Goal: Task Accomplishment & Management: Manage account settings

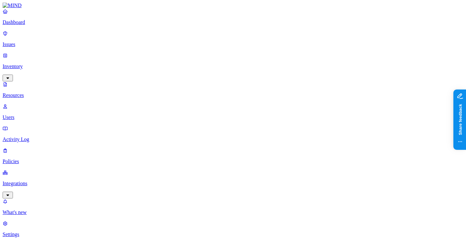
click at [42, 25] on p "Dashboard" at bounding box center [233, 22] width 461 height 6
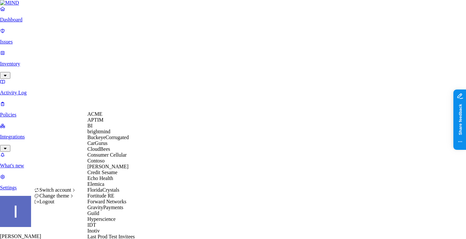
scroll to position [154, 0]
click at [107, 210] on div "Guild" at bounding box center [118, 213] width 63 height 6
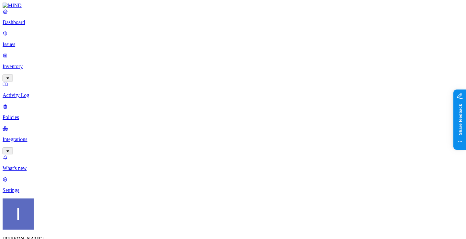
scroll to position [17, 0]
drag, startPoint x: 191, startPoint y: 175, endPoint x: 253, endPoint y: 180, distance: 61.5
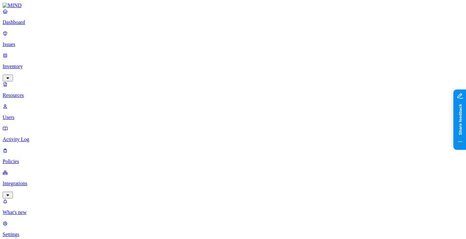
scroll to position [56, 0]
click at [19, 160] on nav "Dashboard Issues Inventory Resources Users Activity Log Policies Integrations W…" at bounding box center [233, 122] width 461 height 229
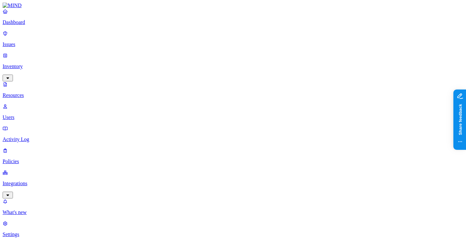
drag, startPoint x: 28, startPoint y: 24, endPoint x: 33, endPoint y: 24, distance: 5.5
click at [28, 24] on link "Dashboard" at bounding box center [233, 16] width 461 height 17
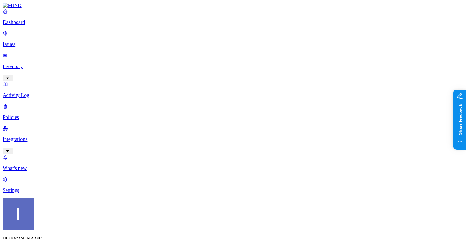
scroll to position [33, 0]
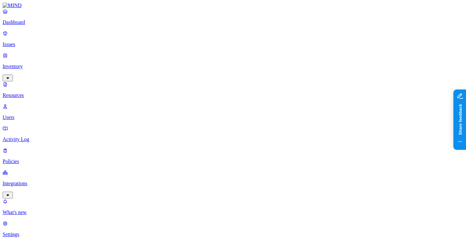
scroll to position [11, 0]
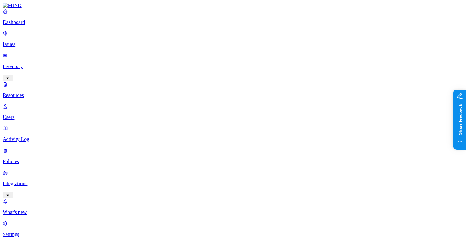
click at [19, 25] on p "Dashboard" at bounding box center [233, 22] width 461 height 6
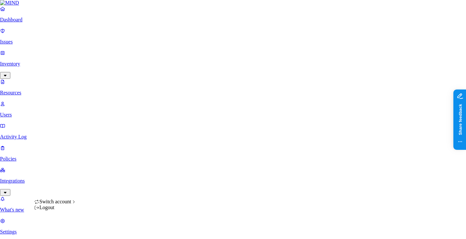
click at [46, 151] on nav "Dashboard Issues Inventory Resources Users Activity Log Policies Integrations W…" at bounding box center [233, 120] width 466 height 229
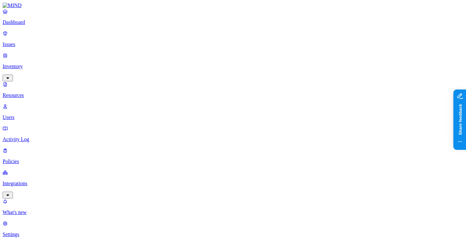
click at [64, 172] on nav "Dashboard Issues Inventory Resources Users Activity Log Policies Integrations W…" at bounding box center [233, 122] width 461 height 229
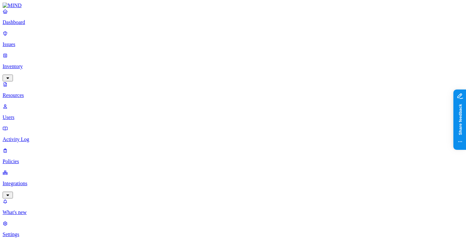
scroll to position [66, 0]
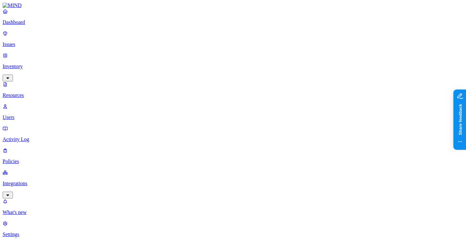
click at [15, 25] on link "Dashboard" at bounding box center [233, 16] width 461 height 17
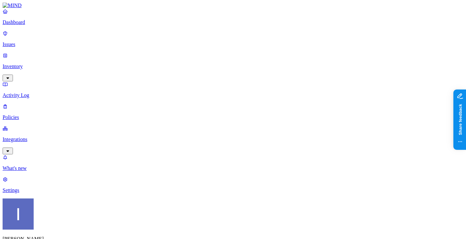
click at [33, 63] on p "Inventory" at bounding box center [233, 66] width 461 height 6
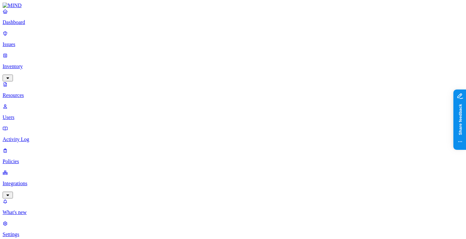
click at [30, 114] on p "Users" at bounding box center [233, 117] width 461 height 6
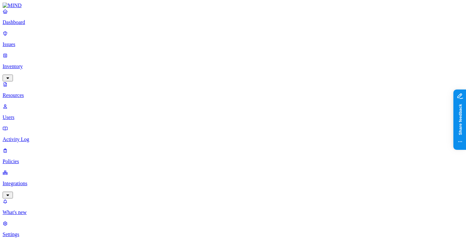
click at [29, 25] on p "Dashboard" at bounding box center [233, 22] width 461 height 6
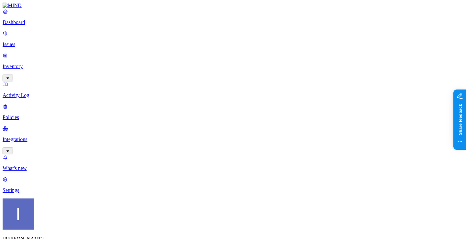
click at [19, 63] on p "Inventory" at bounding box center [233, 66] width 461 height 6
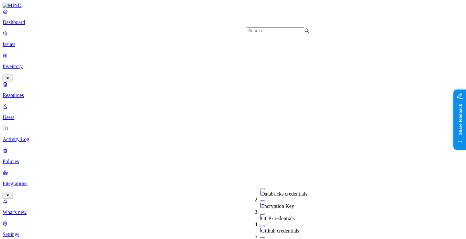
scroll to position [206, 0]
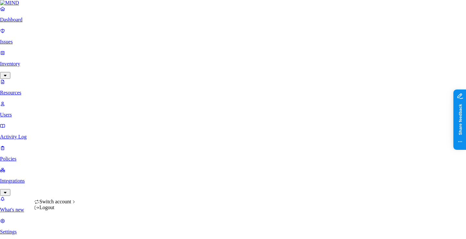
click at [59, 159] on nav "Dashboard Issues Inventory Resources Users Activity Log Policies Integrations W…" at bounding box center [233, 120] width 466 height 229
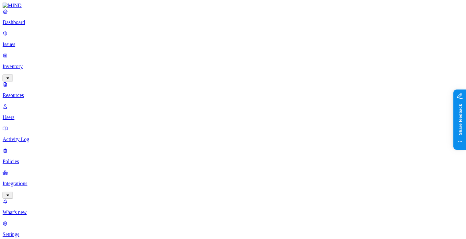
click at [52, 133] on nav "Dashboard Issues Inventory Resources Users Activity Log Policies Integrations W…" at bounding box center [233, 122] width 461 height 229
click at [52, 25] on p "Dashboard" at bounding box center [233, 22] width 461 height 6
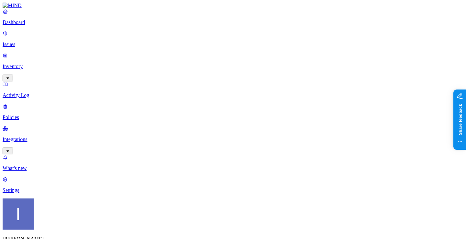
click at [43, 114] on p "Policies" at bounding box center [233, 117] width 461 height 6
click at [38, 114] on p "Policies" at bounding box center [233, 117] width 461 height 6
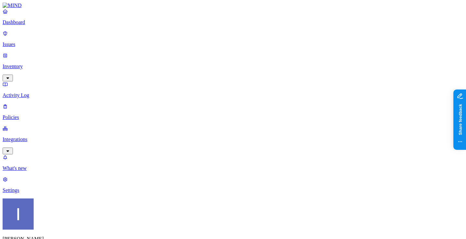
type input "ן"
type input "g"
type input "Github secrets"
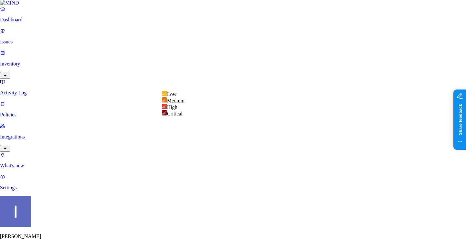
select select "3"
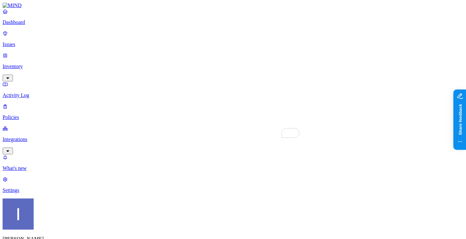
click at [55, 25] on p "Dashboard" at bounding box center [233, 22] width 461 height 6
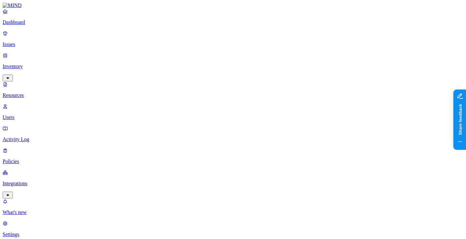
click at [20, 25] on p "Dashboard" at bounding box center [233, 22] width 461 height 6
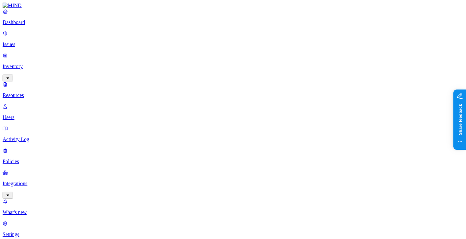
click at [36, 25] on p "Dashboard" at bounding box center [233, 22] width 461 height 6
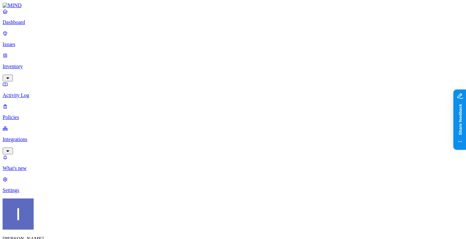
click at [42, 114] on p "Policies" at bounding box center [233, 117] width 461 height 6
type input "ן"
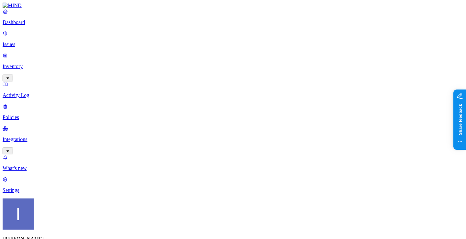
type input "Github exflitration"
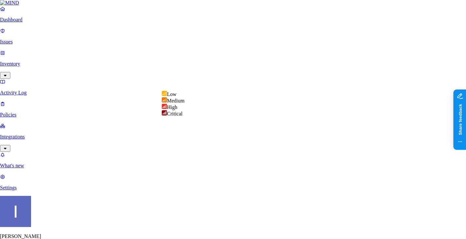
select select "3"
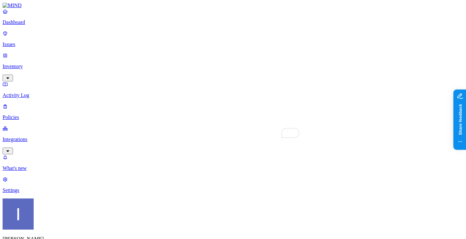
type input "Github secrets"
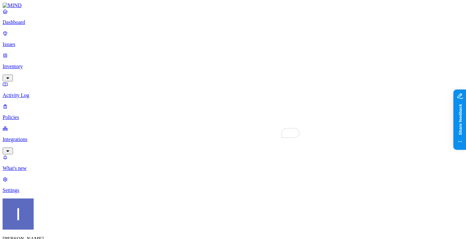
click at [187, 139] on div "Classification Data type File type" at bounding box center [187, 152] width 0 height 31
click at [215, 143] on label "Classification" at bounding box center [201, 140] width 28 height 6
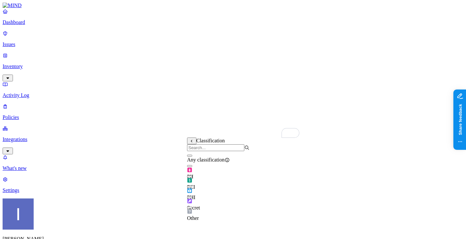
click at [192, 198] on button "button" at bounding box center [189, 197] width 5 height 2
click at [193, 142] on icon at bounding box center [192, 140] width 4 height 3
click at [197, 153] on label "Data type" at bounding box center [192, 153] width 10 height 11
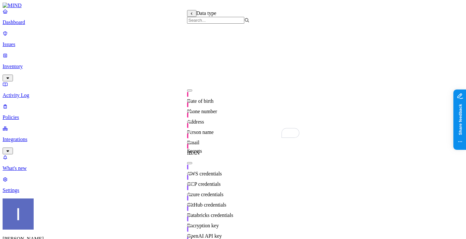
scroll to position [121, 0]
click at [192, 162] on button "button" at bounding box center [189, 163] width 5 height 2
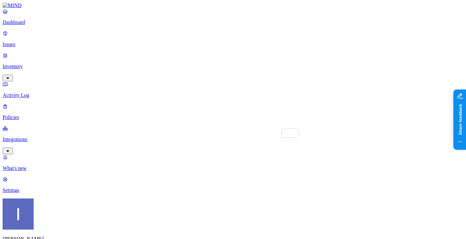
click at [199, 201] on label "Application type" at bounding box center [199, 197] width 25 height 11
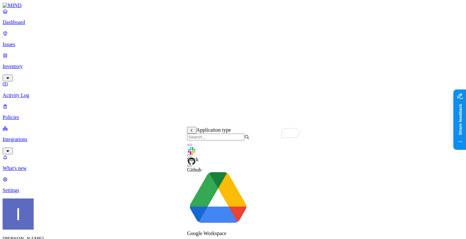
click at [196, 163] on img at bounding box center [191, 160] width 9 height 9
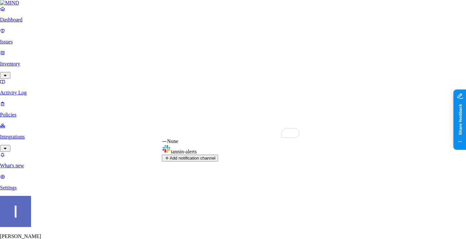
click at [218, 161] on button "Add notification channel" at bounding box center [190, 157] width 56 height 7
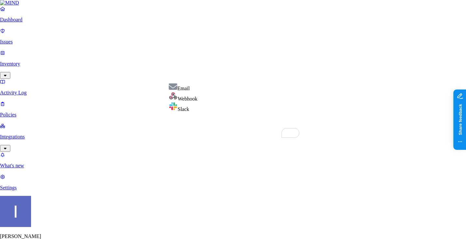
select select "2"
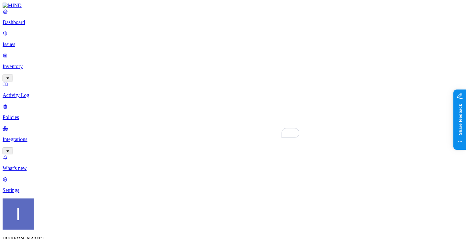
scroll to position [13, 0]
type input "[Example]Github secrets"
click at [35, 114] on p "Policies" at bounding box center [233, 117] width 461 height 6
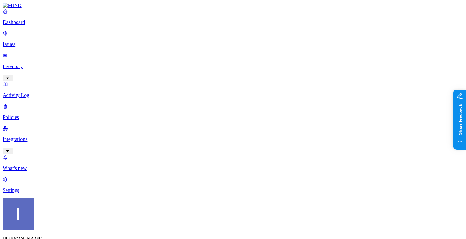
click at [151, 44] on span "Cloud" at bounding box center [149, 47] width 13 height 6
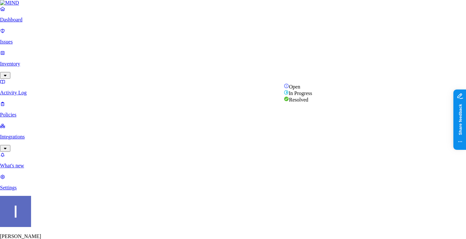
select select "Custom Reason"
drag, startPoint x: 235, startPoint y: 114, endPoint x: 247, endPoint y: 127, distance: 17.4
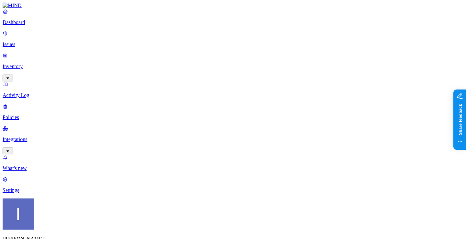
scroll to position [141, 0]
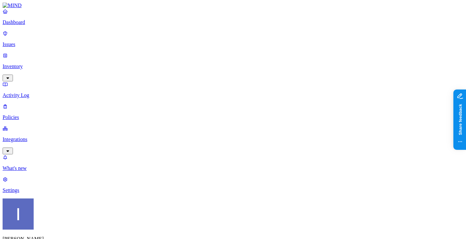
scroll to position [56, 0]
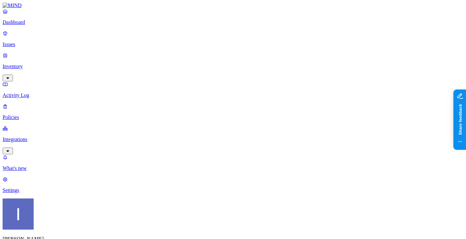
scroll to position [83, 0]
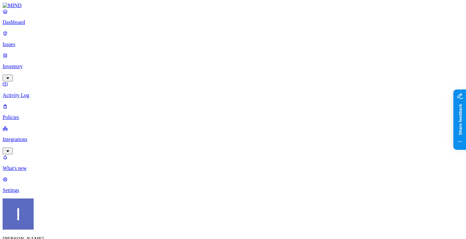
scroll to position [180, 0]
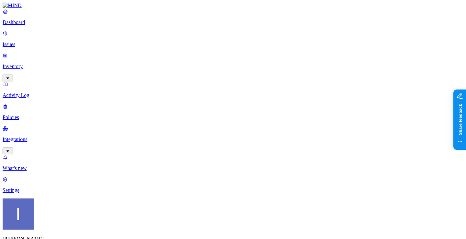
scroll to position [110, 40]
click at [38, 24] on link "Dashboard" at bounding box center [233, 16] width 461 height 17
drag, startPoint x: 142, startPoint y: 77, endPoint x: 162, endPoint y: 75, distance: 19.9
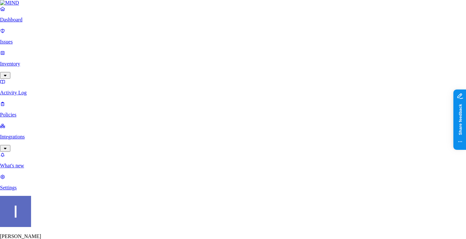
select select "Risk Accepted"
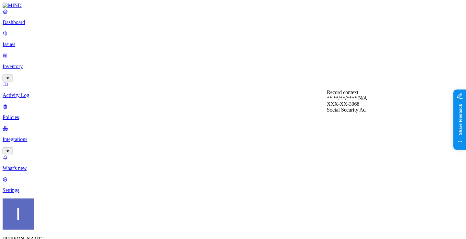
scroll to position [104, 0]
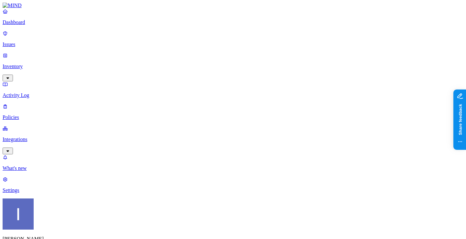
click at [21, 41] on p "Issues" at bounding box center [233, 44] width 461 height 6
click at [25, 114] on p "Policies" at bounding box center [233, 117] width 461 height 6
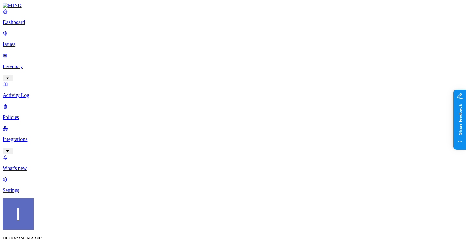
scroll to position [199, 0]
click at [197, 105] on label "Data type" at bounding box center [192, 104] width 10 height 11
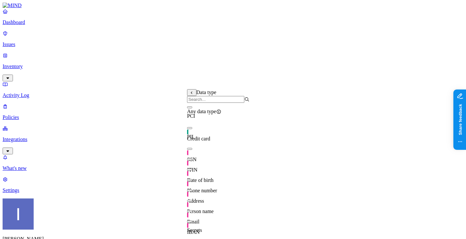
click at [215, 155] on div "SSN" at bounding box center [218, 153] width 63 height 18
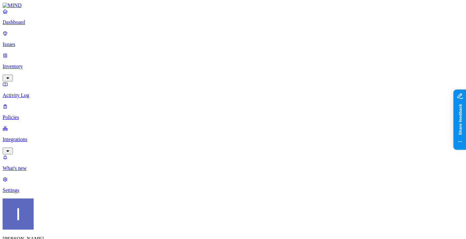
click at [205, 60] on label "External access" at bounding box center [195, 56] width 17 height 11
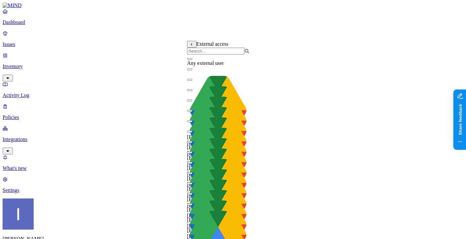
click at [191, 46] on icon at bounding box center [192, 44] width 4 height 3
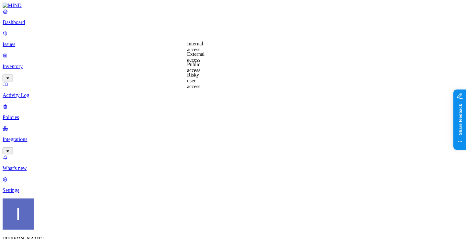
click at [200, 71] on label "Public access" at bounding box center [193, 67] width 13 height 11
click at [201, 58] on label "Anyone with link" at bounding box center [203, 53] width 32 height 11
click at [260, 46] on label "OR" at bounding box center [256, 44] width 7 height 6
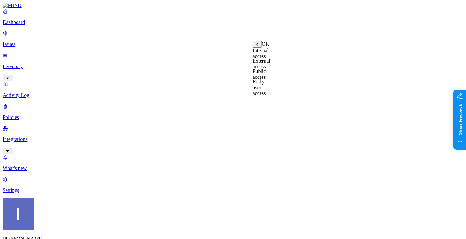
click at [265, 69] on label "External access" at bounding box center [261, 63] width 17 height 11
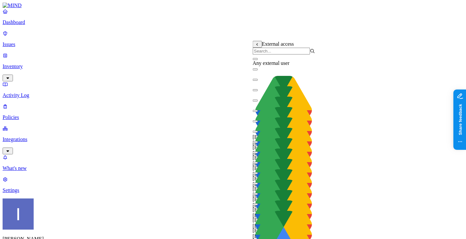
click at [261, 66] on div "Any external user" at bounding box center [284, 60] width 63 height 12
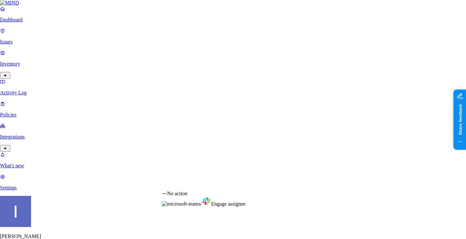
select select "1"
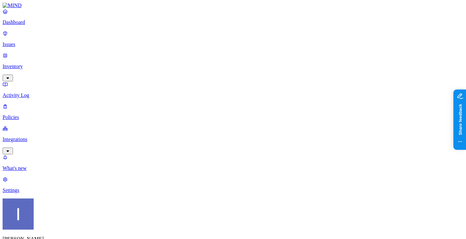
scroll to position [99, 0]
click at [39, 25] on p "Dashboard" at bounding box center [233, 22] width 461 height 6
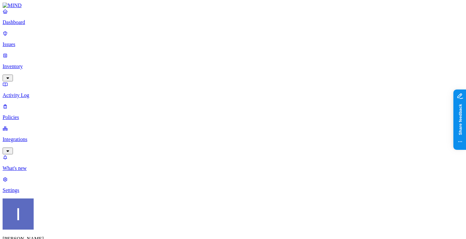
drag, startPoint x: 125, startPoint y: 143, endPoint x: 164, endPoint y: 143, distance: 38.2
click at [39, 136] on p "Integrations" at bounding box center [233, 139] width 461 height 6
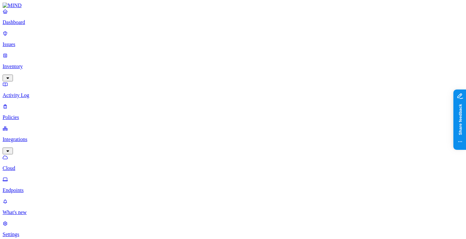
click at [45, 187] on p "Endpoints" at bounding box center [233, 190] width 461 height 6
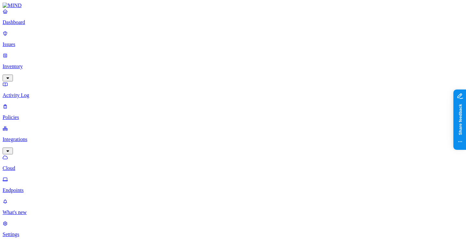
click at [41, 103] on link "Policies" at bounding box center [233, 111] width 461 height 17
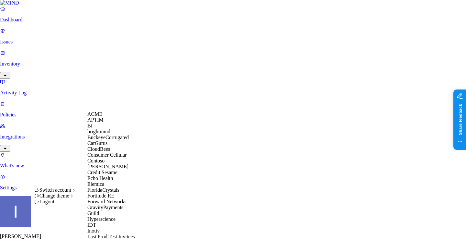
click at [109, 114] on div "ACME" at bounding box center [118, 114] width 63 height 6
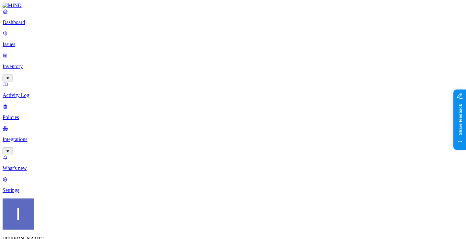
scroll to position [205, 0]
click at [210, 116] on label "Web Category" at bounding box center [208, 115] width 19 height 11
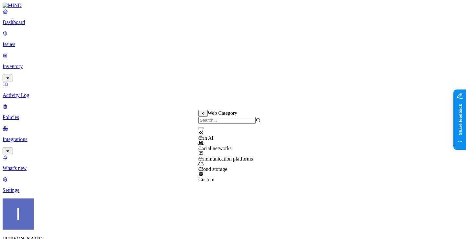
click at [203, 115] on icon at bounding box center [202, 113] width 1 height 3
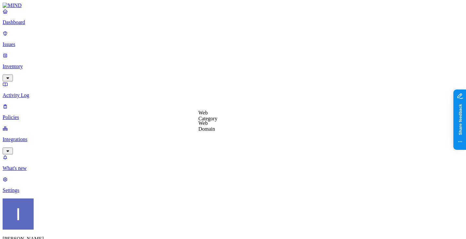
click at [208, 126] on label "Web Domain" at bounding box center [207, 125] width 17 height 11
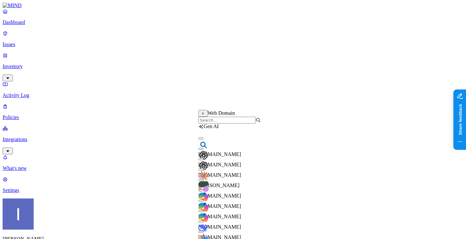
scroll to position [12, 0]
click at [233, 122] on input "search" at bounding box center [227, 120] width 57 height 7
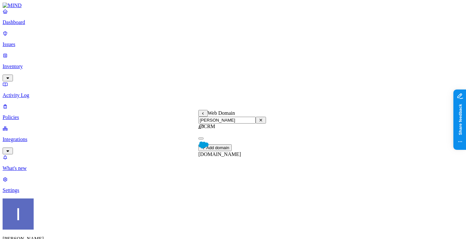
type input "[PERSON_NAME]"
click at [231, 143] on div "[DOMAIN_NAME]" at bounding box center [233, 148] width 68 height 17
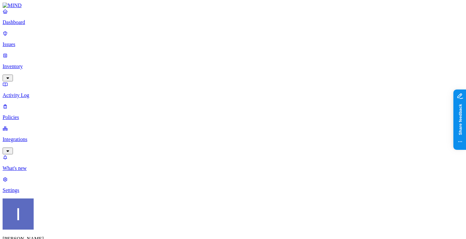
click at [212, 154] on label "Web Domain" at bounding box center [207, 152] width 17 height 11
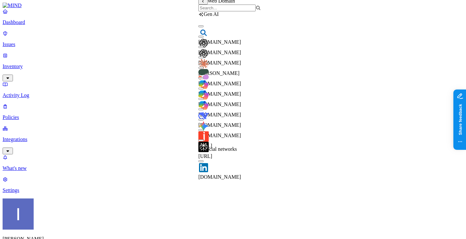
click at [220, 11] on input "search" at bounding box center [227, 8] width 57 height 7
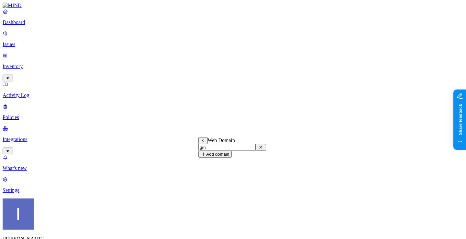
type input "g"
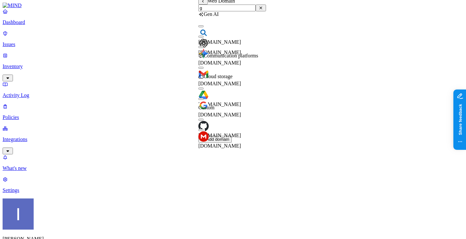
type input "g"
click at [204, 69] on button "button" at bounding box center [201, 68] width 5 height 2
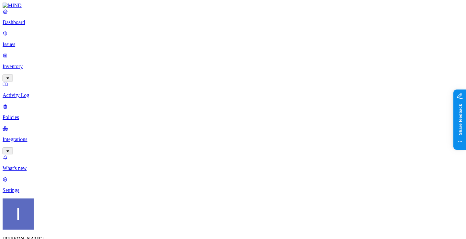
click at [263, 153] on label "AND" at bounding box center [257, 150] width 11 height 6
click at [267, 174] on label "Account type" at bounding box center [260, 170] width 17 height 11
click at [268, 149] on label "Unmanaged" at bounding box center [264, 147] width 25 height 6
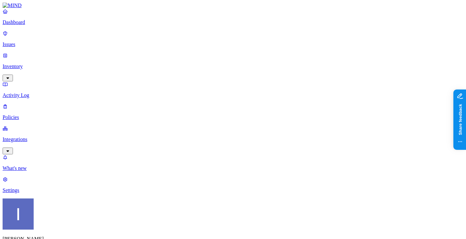
click at [255, 152] on label "AND" at bounding box center [250, 150] width 11 height 6
click at [265, 155] on label "Web Category" at bounding box center [254, 149] width 19 height 11
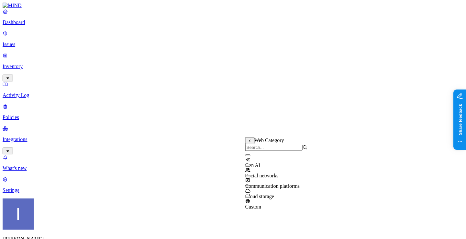
click at [250, 156] on button "button" at bounding box center [247, 155] width 5 height 2
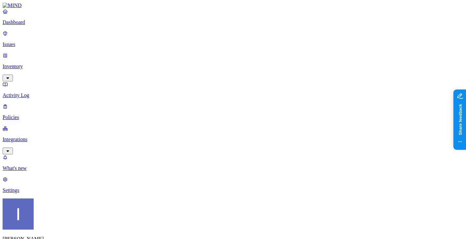
click at [197, 63] on label "Data type" at bounding box center [192, 64] width 10 height 11
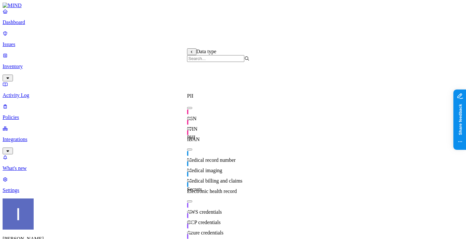
scroll to position [85, 0]
click at [212, 197] on div "AWS credentials" at bounding box center [218, 206] width 63 height 18
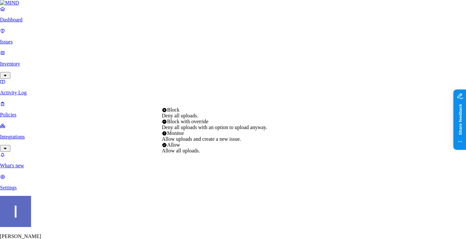
select select "3"
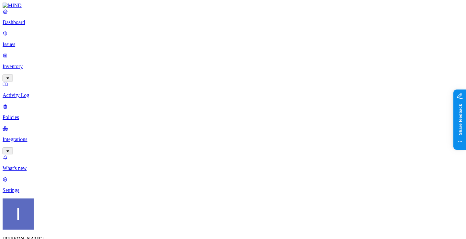
scroll to position [249, 0]
click at [246, 108] on label "AND" at bounding box center [242, 106] width 11 height 6
click at [255, 132] on label "Account type" at bounding box center [245, 125] width 17 height 11
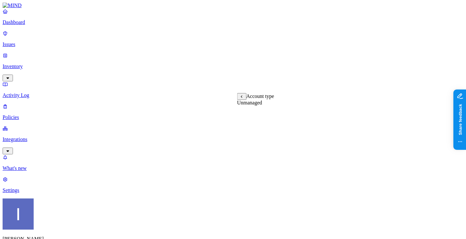
click at [261, 105] on label "Unmanaged" at bounding box center [249, 103] width 25 height 6
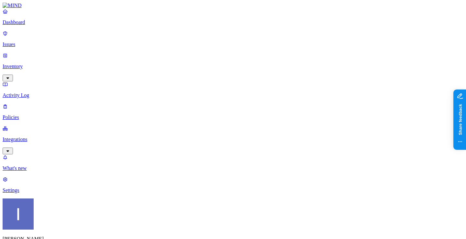
click at [27, 193] on p "Settings" at bounding box center [233, 190] width 461 height 6
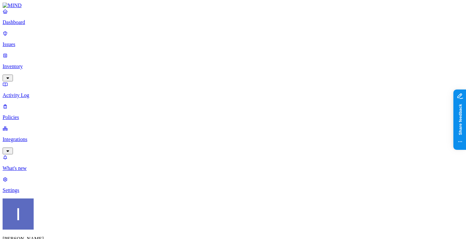
drag, startPoint x: 266, startPoint y: 164, endPoint x: 175, endPoint y: 144, distance: 93.4
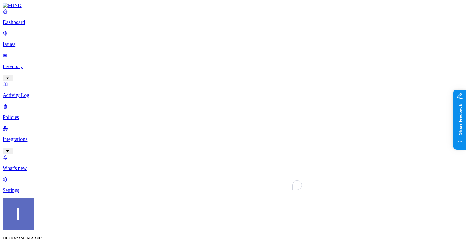
click at [55, 25] on p "Dashboard" at bounding box center [233, 22] width 461 height 6
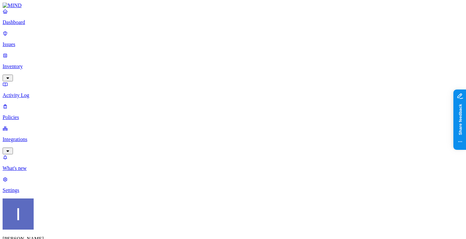
click at [52, 114] on p "Policies" at bounding box center [233, 117] width 461 height 6
click at [211, 114] on label "Flagged user" at bounding box center [202, 111] width 17 height 11
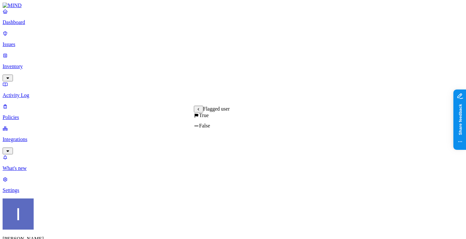
click at [209, 118] on label "True" at bounding box center [201, 115] width 15 height 6
click at [235, 142] on label "Departments" at bounding box center [245, 140] width 27 height 6
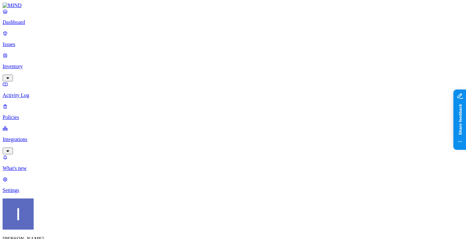
click at [46, 136] on p "Integrations" at bounding box center [233, 139] width 461 height 6
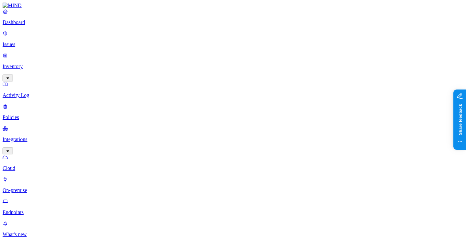
click at [53, 187] on p "On-premise" at bounding box center [233, 190] width 461 height 6
